Goal: Check status: Check status

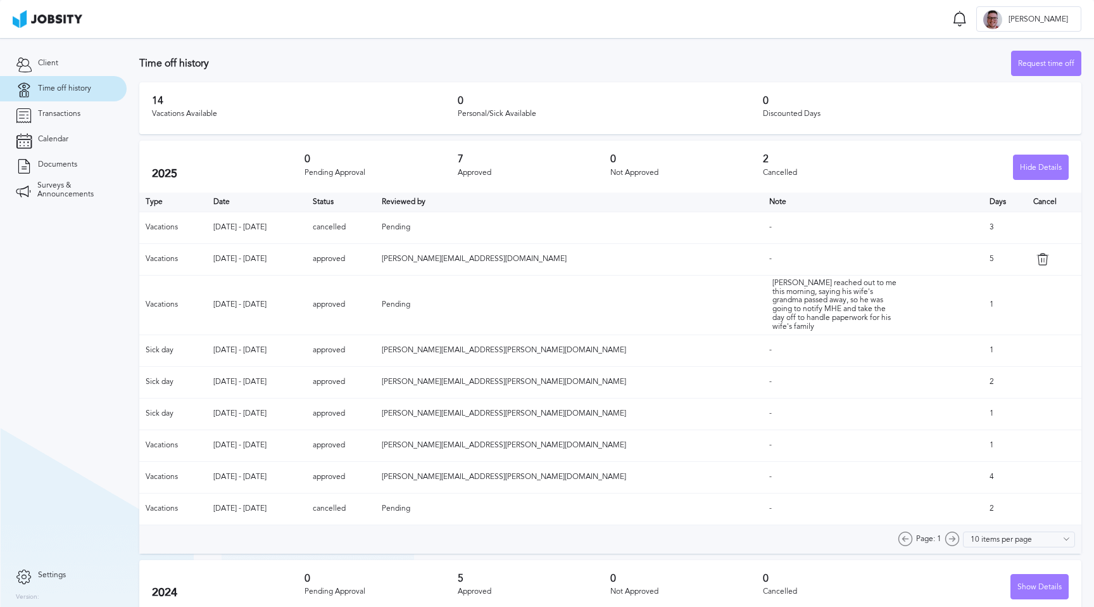
click at [410, 223] on span "Pending" at bounding box center [396, 226] width 29 height 9
click at [410, 224] on span "Pending" at bounding box center [396, 226] width 29 height 9
drag, startPoint x: 497, startPoint y: 228, endPoint x: 488, endPoint y: 229, distance: 8.9
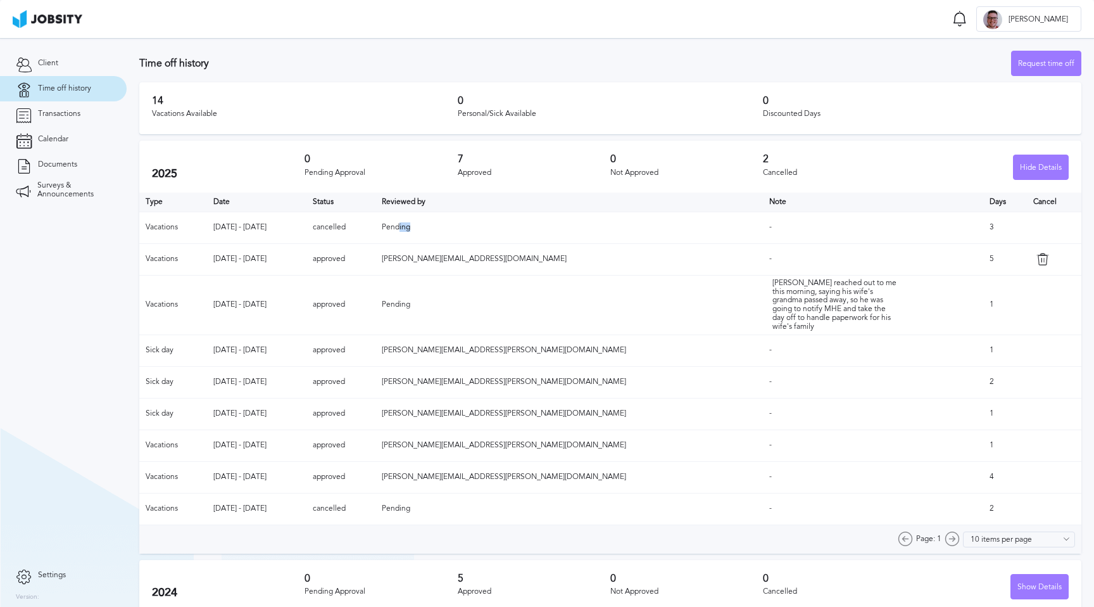
click at [410, 229] on span "Pending" at bounding box center [396, 226] width 29 height 9
click at [770, 224] on span "-" at bounding box center [771, 226] width 3 height 9
